Goal: Task Accomplishment & Management: Use online tool/utility

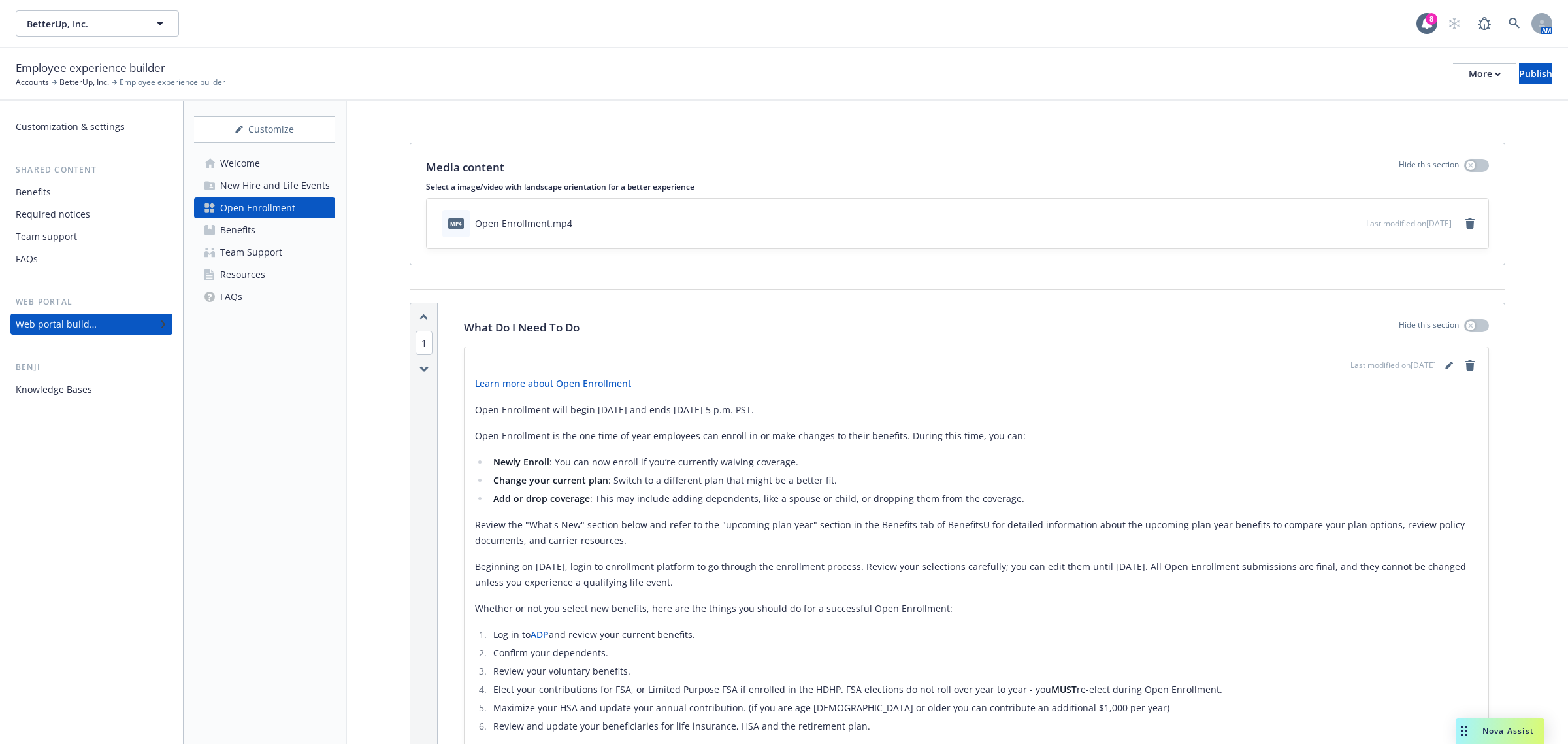
scroll to position [2274, 0]
